Goal: Information Seeking & Learning: Learn about a topic

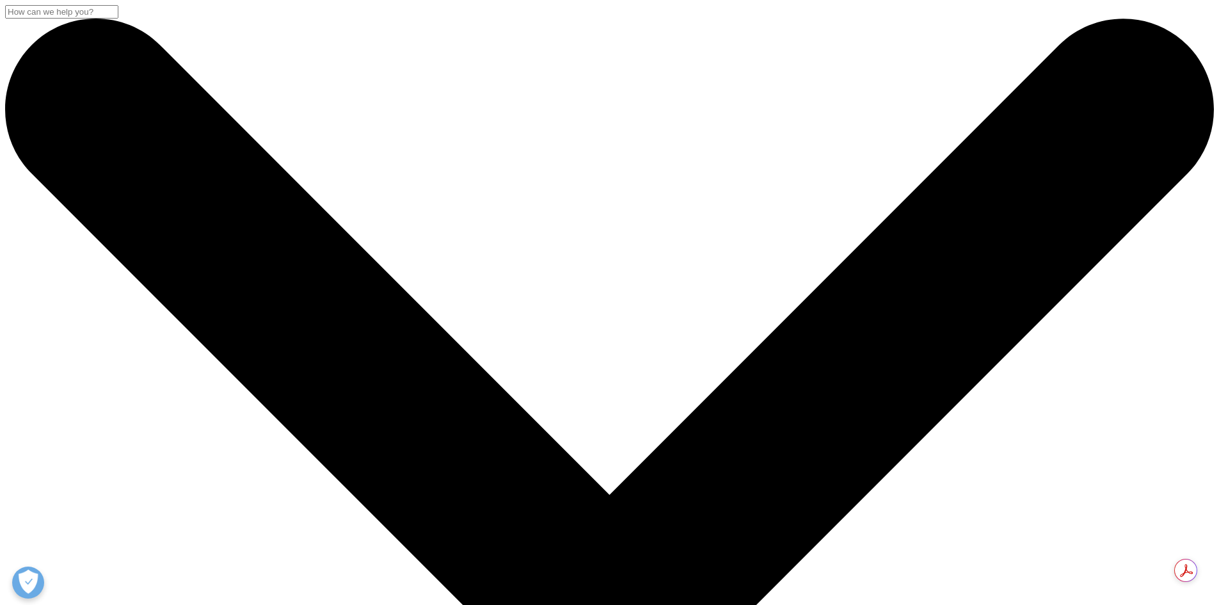
scroll to position [260, 755]
